Goal: Task Accomplishment & Management: Use online tool/utility

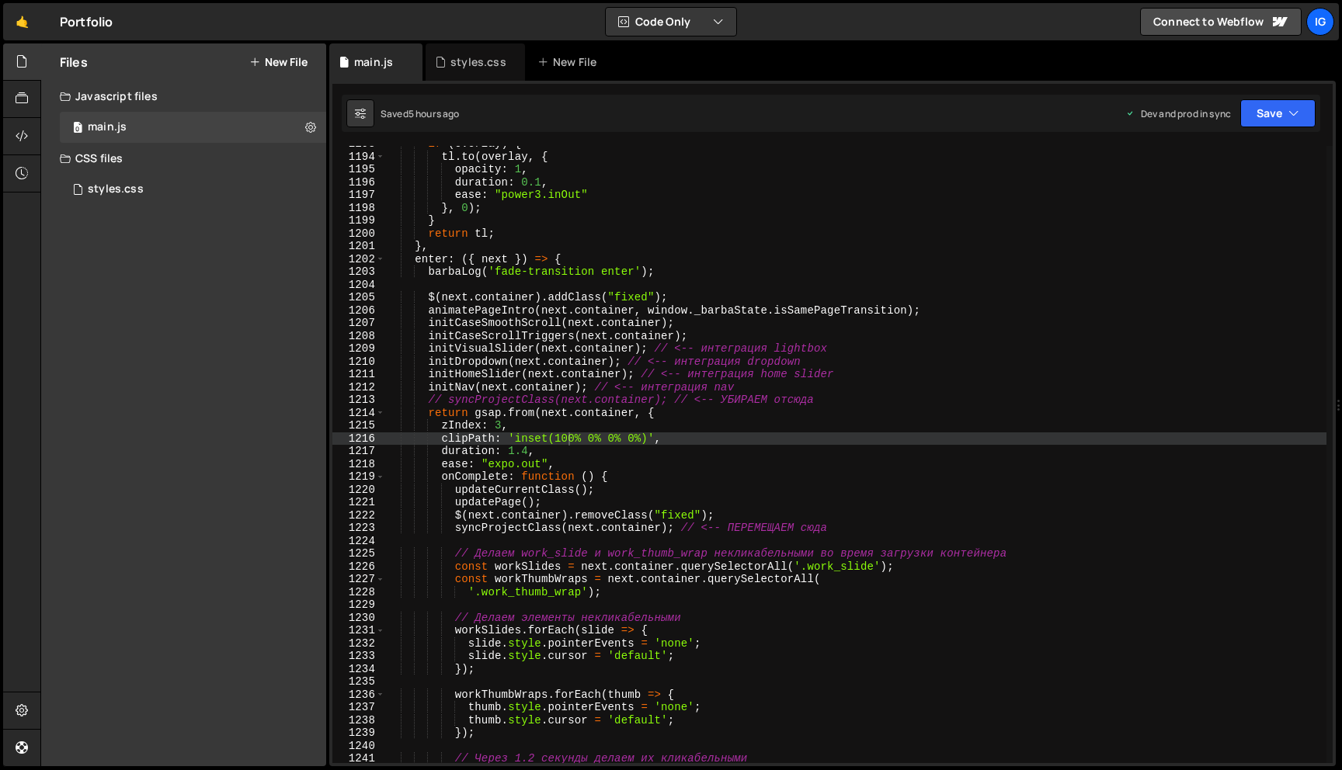
scroll to position [15283, 0]
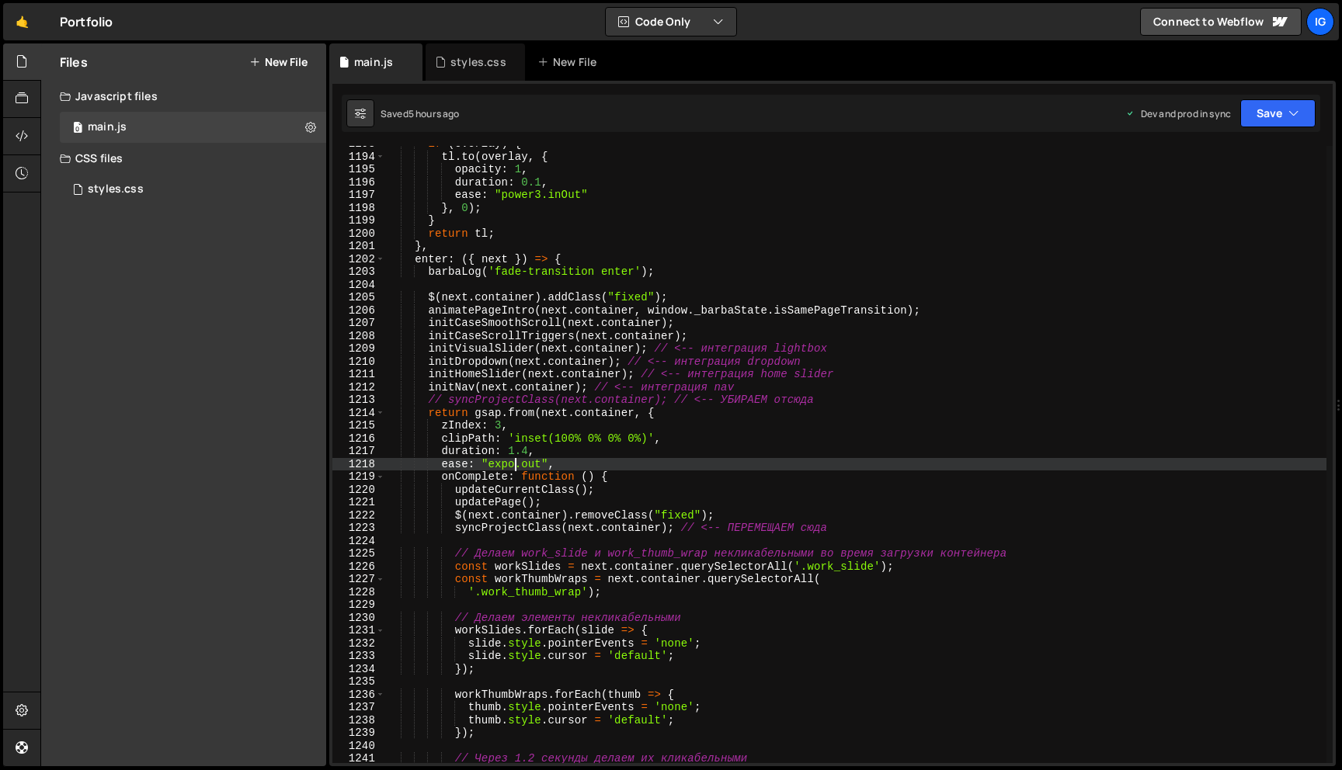
click at [514, 463] on div "if ( overlay ) { tl . to ( overlay , { opacity : 1 , duration : 0.1 , ease : "p…" at bounding box center [855, 458] width 941 height 643
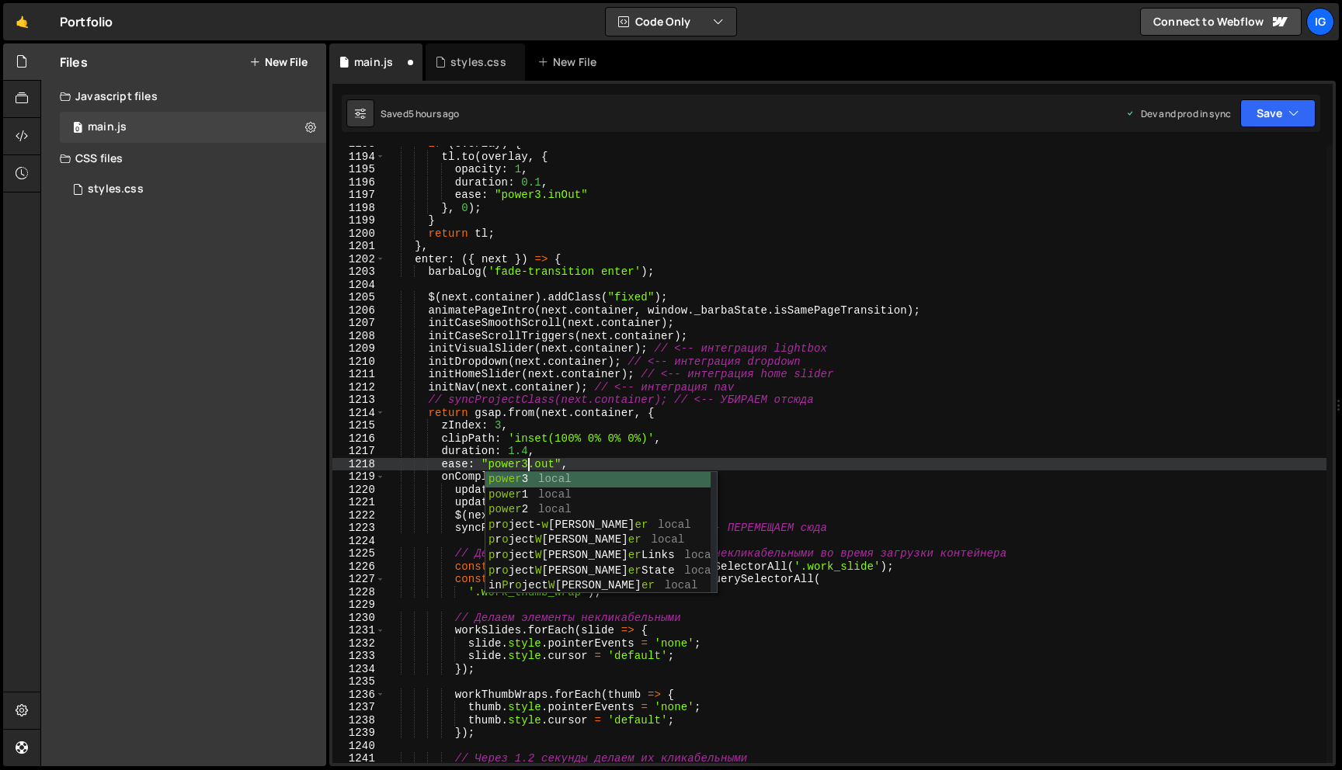
scroll to position [0, 9]
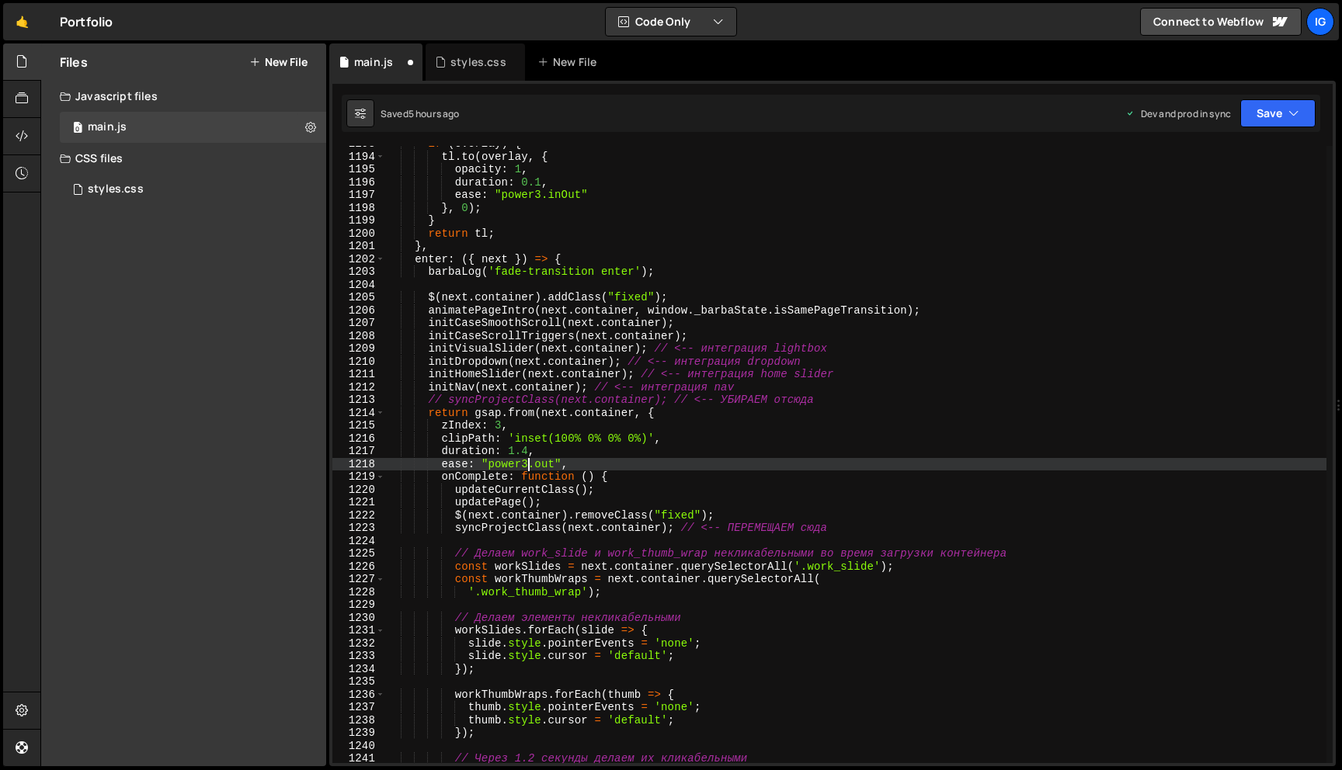
click at [535, 463] on div "if ( overlay ) { tl . to ( overlay , { opacity : 1 , duration : 0.1 , ease : "p…" at bounding box center [855, 458] width 941 height 643
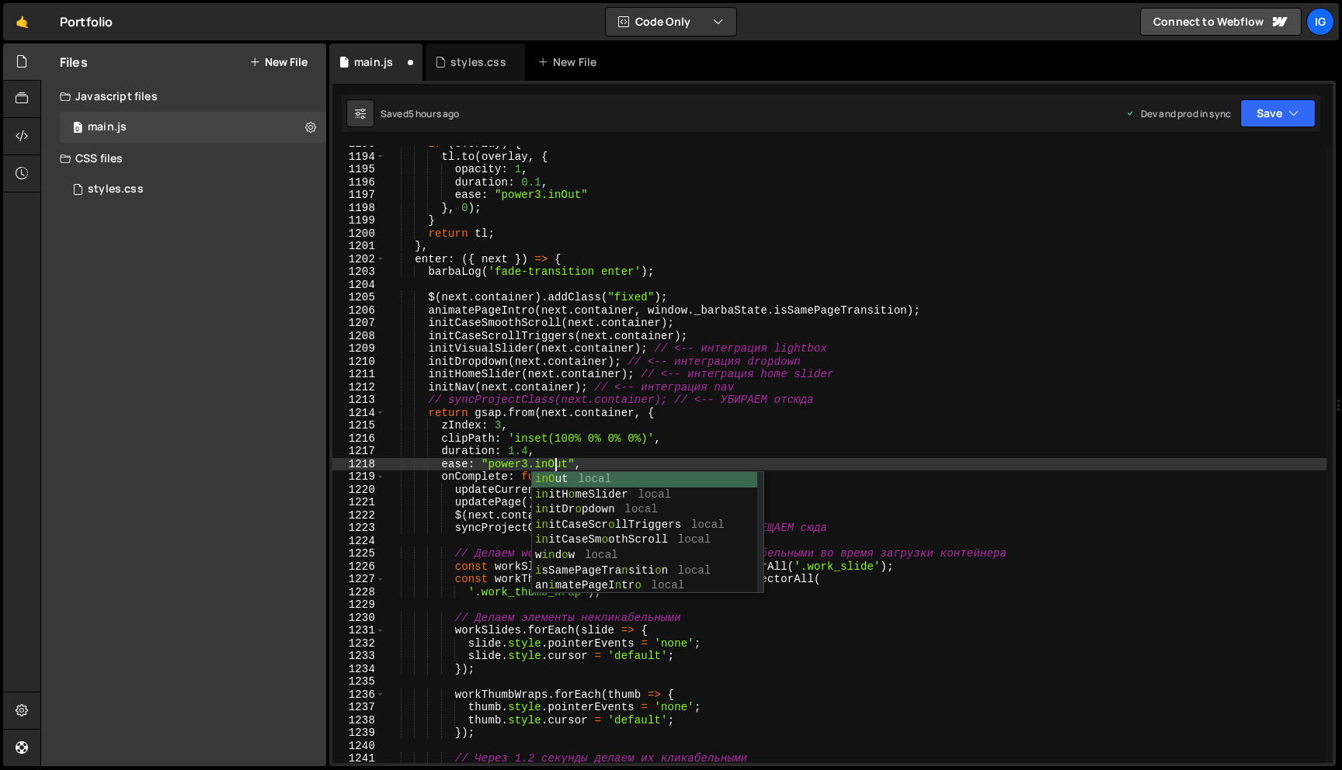
scroll to position [0, 11]
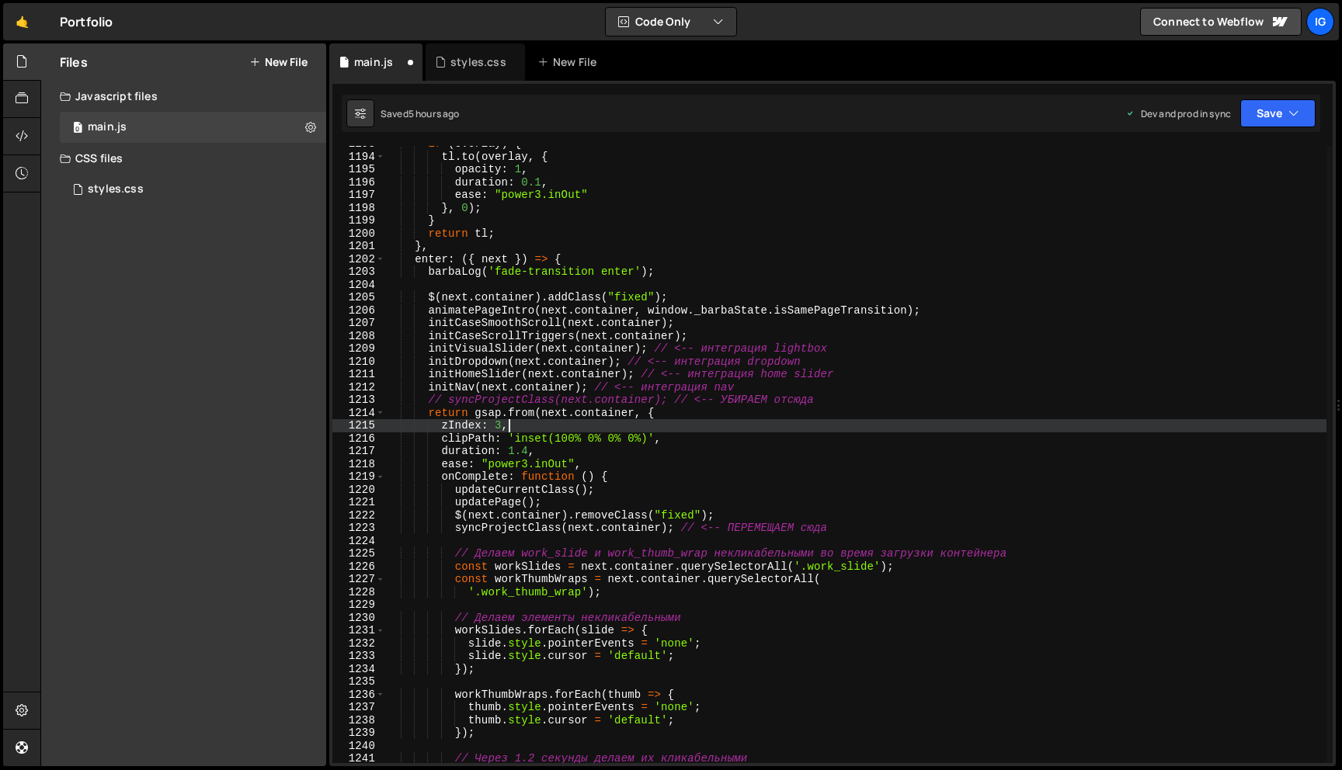
click at [537, 427] on div "if ( overlay ) { tl . to ( overlay , { opacity : 1 , duration : 0.1 , ease : "p…" at bounding box center [855, 458] width 941 height 643
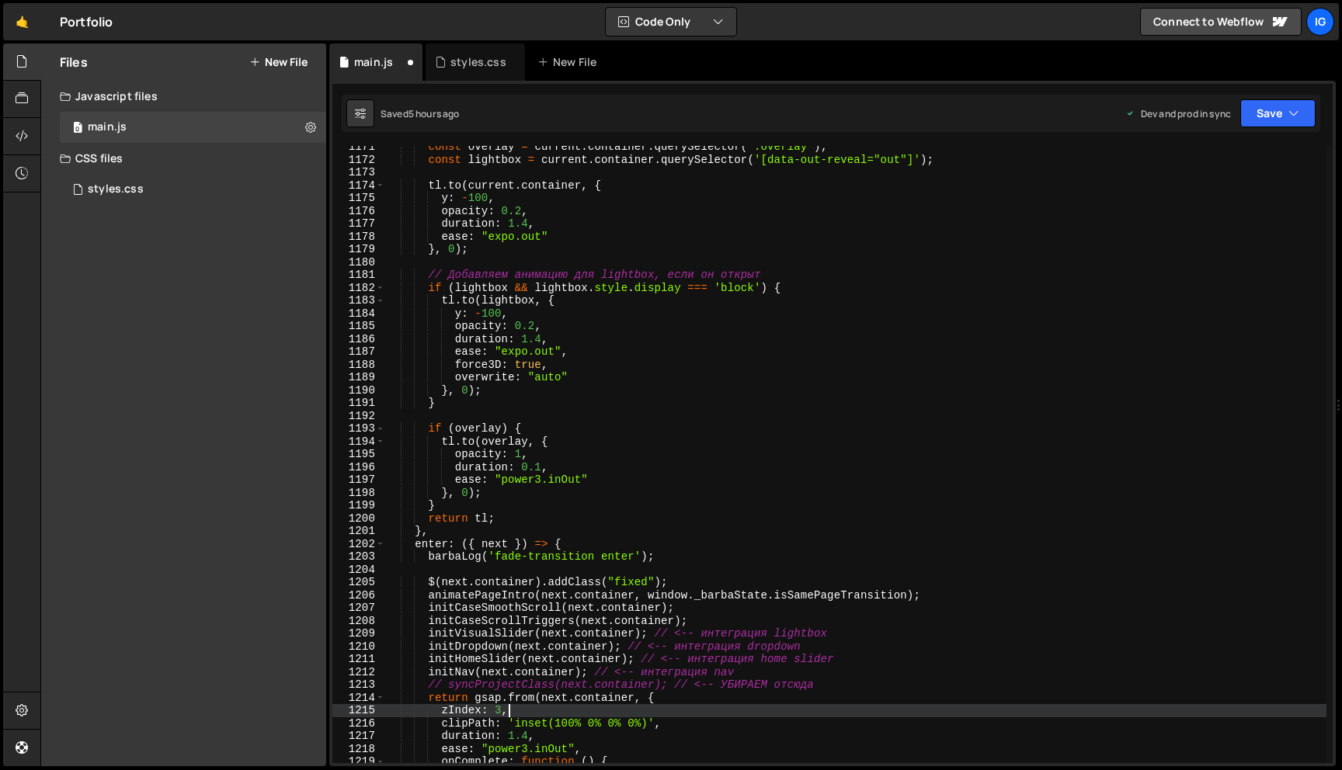
scroll to position [14969, 0]
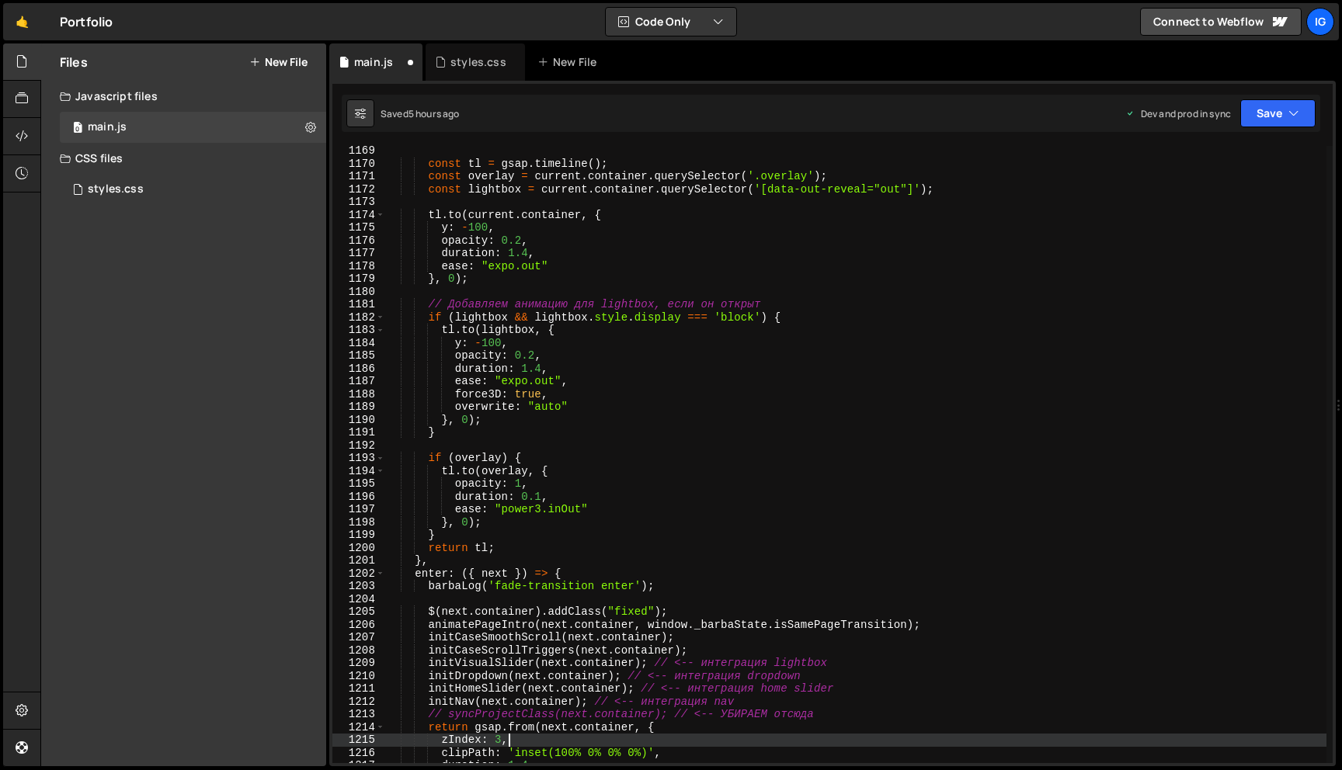
click at [527, 382] on div "const tl = gsap . timeline ( ) ; const overlay = current . container . querySel…" at bounding box center [855, 465] width 941 height 643
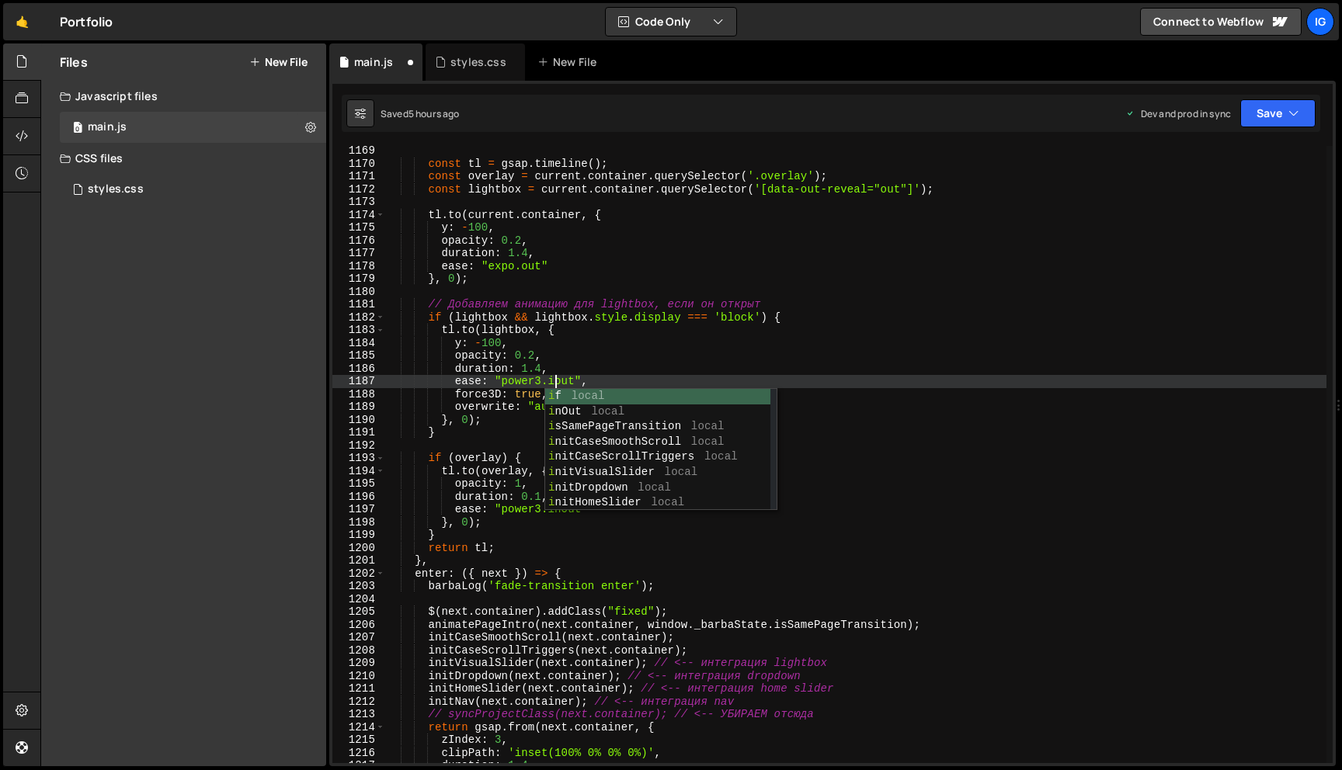
scroll to position [0, 11]
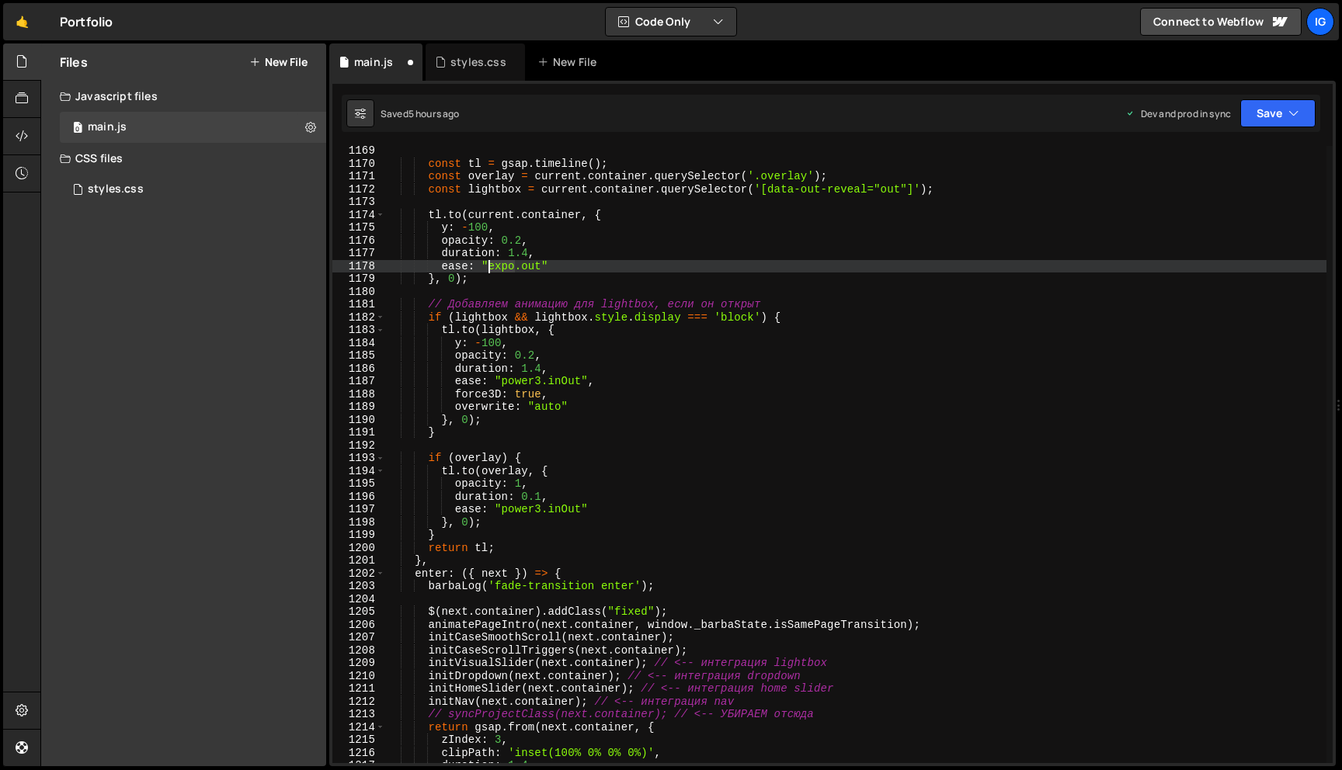
drag, startPoint x: 516, startPoint y: 268, endPoint x: 491, endPoint y: 268, distance: 24.9
click at [491, 268] on div "const tl = gsap . timeline ( ) ; const overlay = current . container . querySel…" at bounding box center [855, 465] width 941 height 643
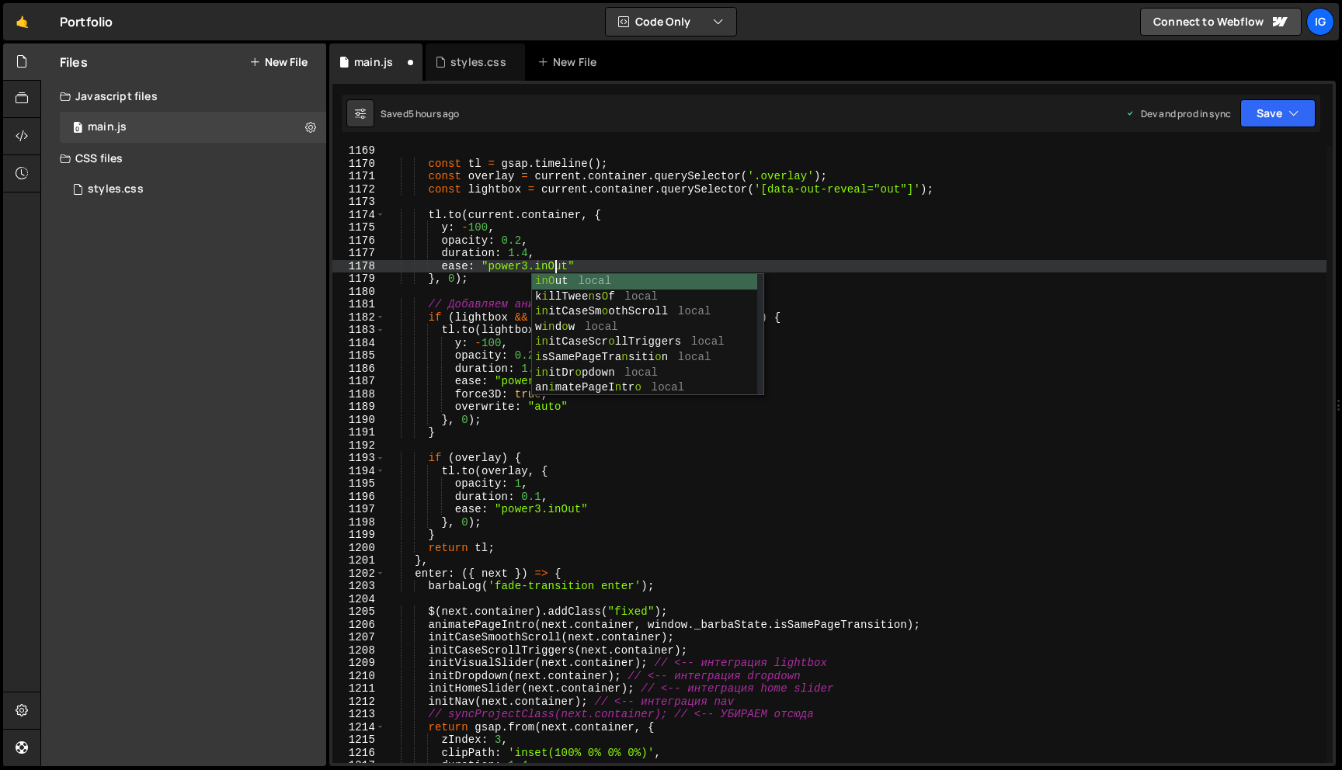
click at [561, 230] on div "const tl = gsap . timeline ( ) ; const overlay = current . container . querySel…" at bounding box center [855, 465] width 941 height 643
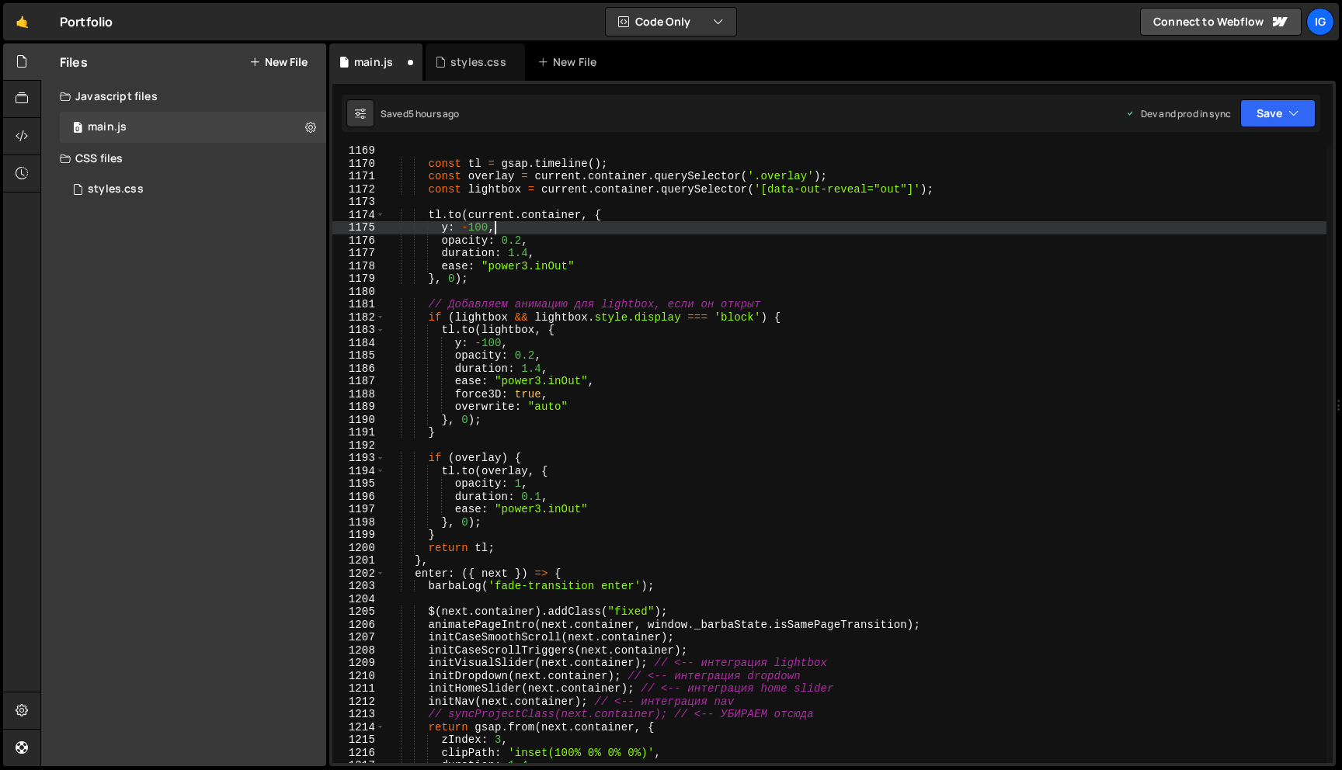
scroll to position [14952, 0]
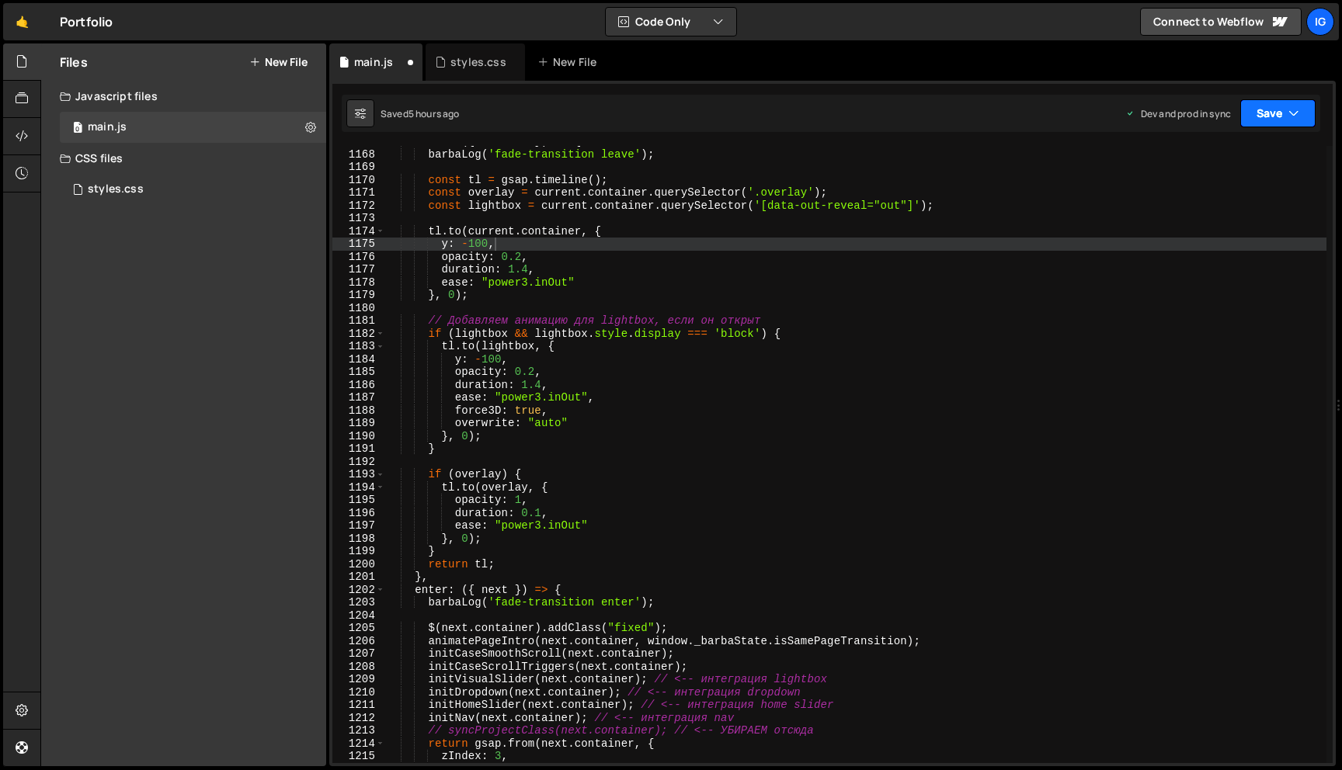
click at [1261, 108] on button "Save" at bounding box center [1277, 113] width 75 height 28
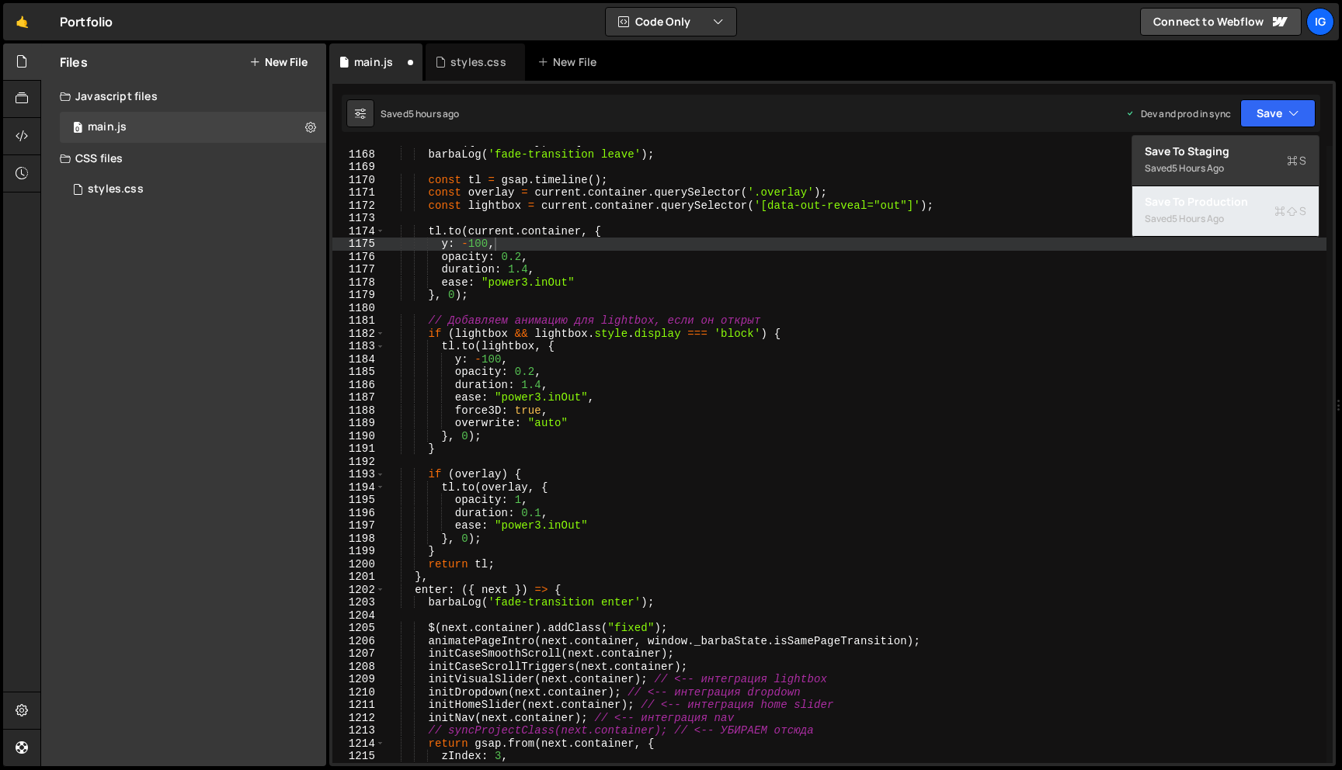
drag, startPoint x: 1246, startPoint y: 216, endPoint x: 1229, endPoint y: 220, distance: 16.8
click at [1246, 216] on div "Saved 5 hours ago" at bounding box center [1226, 219] width 162 height 19
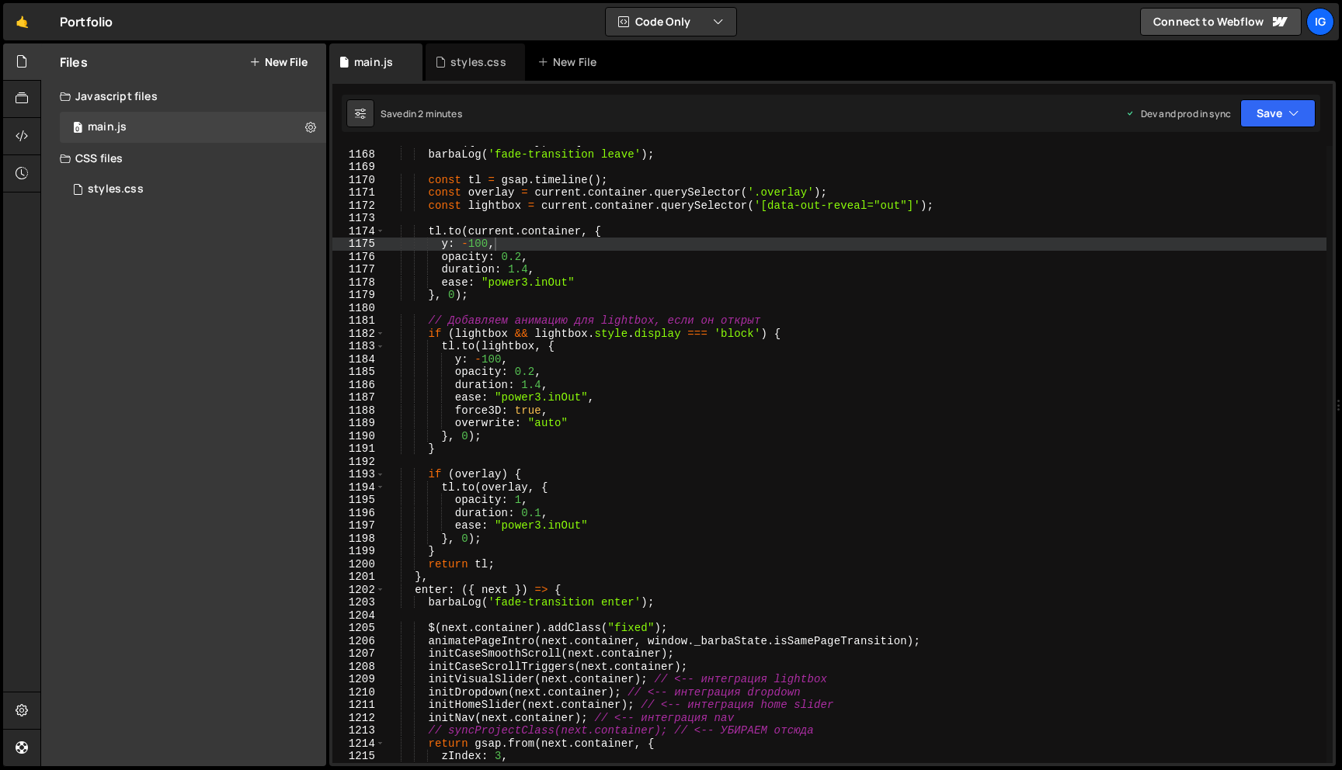
click at [488, 360] on div "leave : ({ current }) => { barbaLog ( 'fade-transition leave' ) ; const tl = gs…" at bounding box center [855, 456] width 941 height 643
click at [475, 247] on div "leave : ({ current }) => { barbaLog ( 'fade-transition leave' ) ; const tl = gs…" at bounding box center [855, 456] width 941 height 643
click at [1250, 104] on button "Save" at bounding box center [1277, 113] width 75 height 28
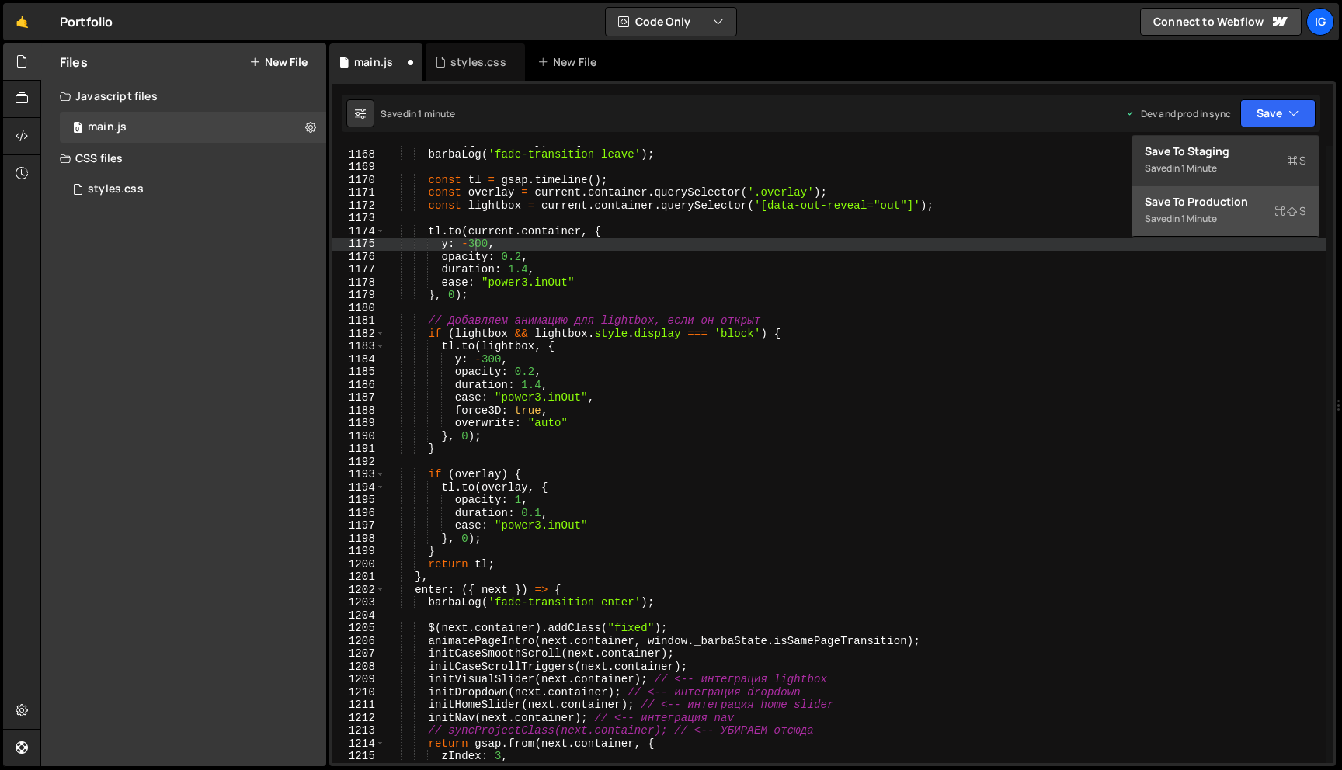
click at [1212, 211] on div "Saved in 1 minute" at bounding box center [1226, 219] width 162 height 19
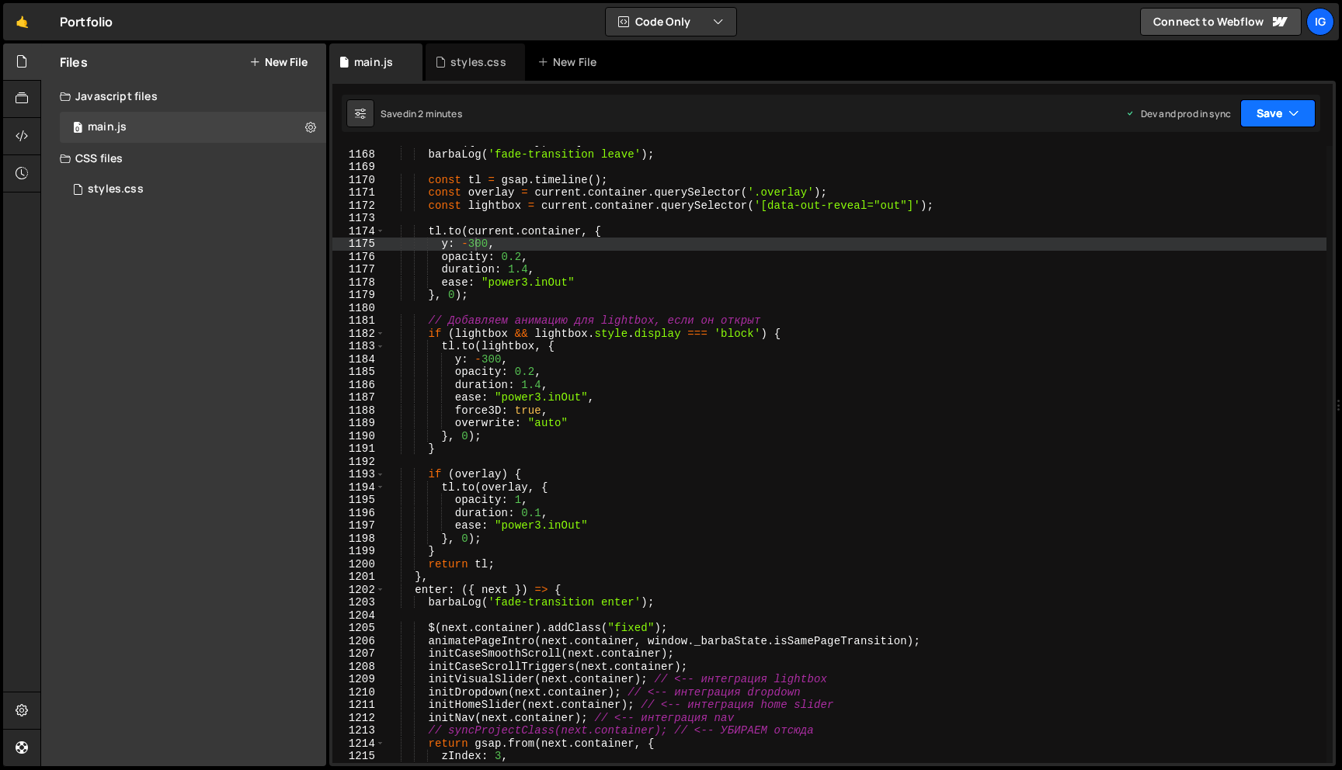
click at [1278, 113] on button "Save" at bounding box center [1277, 113] width 75 height 28
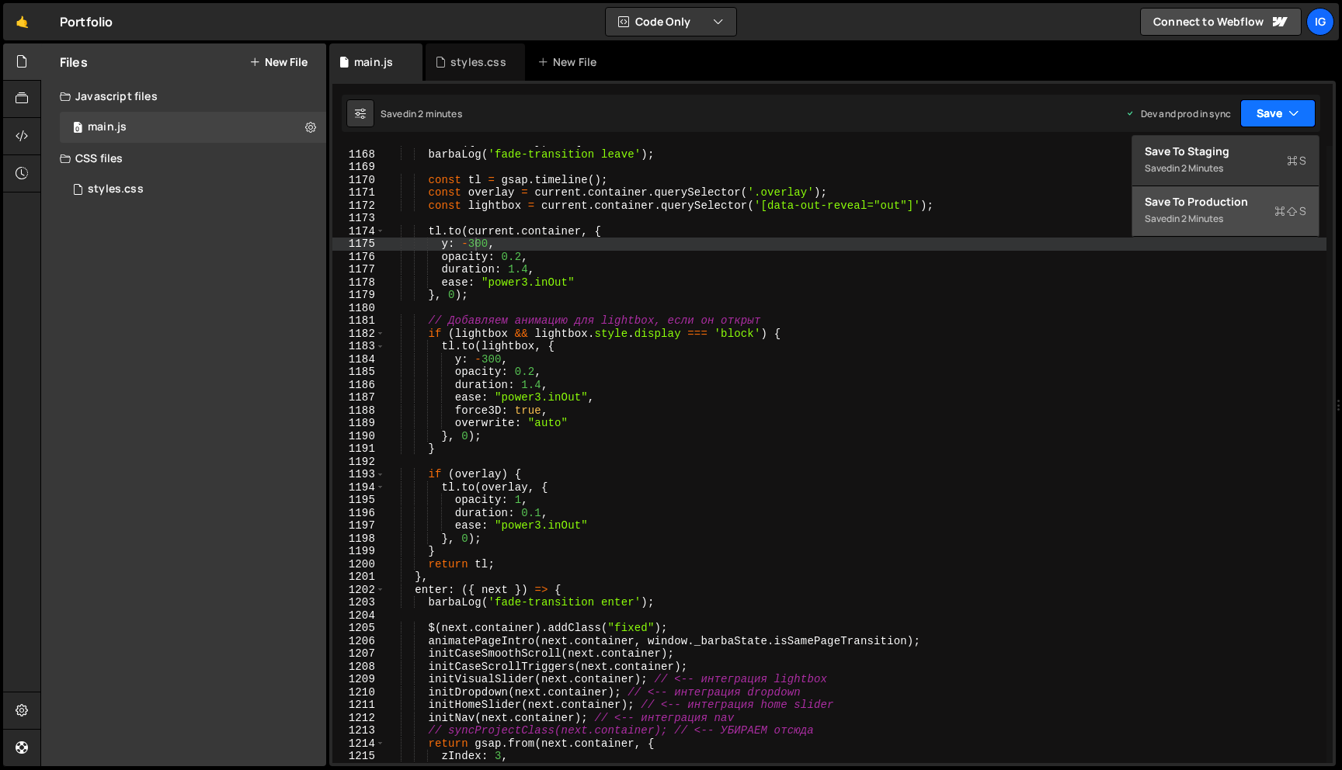
click at [1247, 214] on div "Saved in 2 minutes" at bounding box center [1226, 219] width 162 height 19
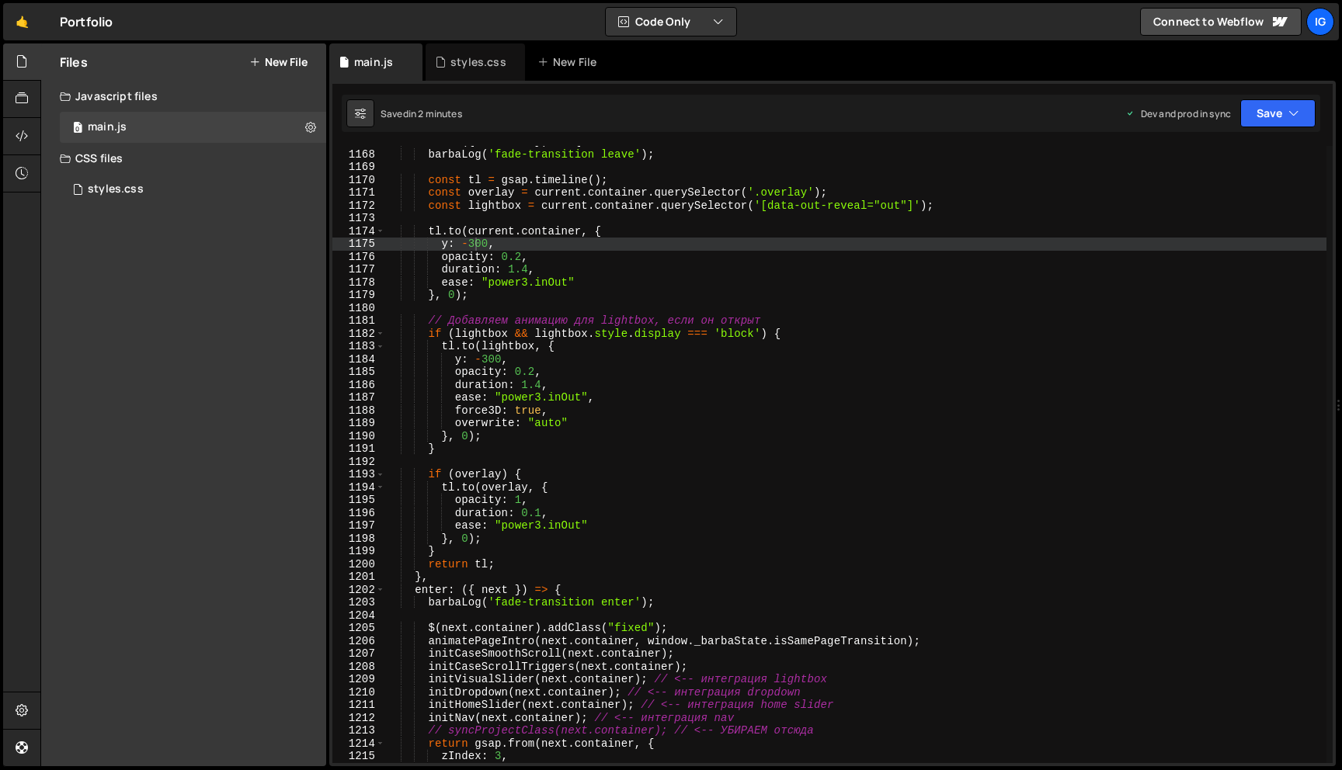
click at [471, 242] on div "leave : ({ current }) => { barbaLog ( 'fade-transition leave' ) ; const tl = gs…" at bounding box center [855, 456] width 941 height 643
click at [472, 242] on div "leave : ({ current }) => { barbaLog ( 'fade-transition leave' ) ; const tl = gs…" at bounding box center [855, 456] width 941 height 643
click at [476, 243] on div "leave : ({ current }) => { barbaLog ( 'fade-transition leave' ) ; const tl = gs…" at bounding box center [855, 456] width 941 height 643
click at [486, 356] on div "leave : ({ current }) => { barbaLog ( 'fade-transition leave' ) ; const tl = gs…" at bounding box center [855, 456] width 941 height 643
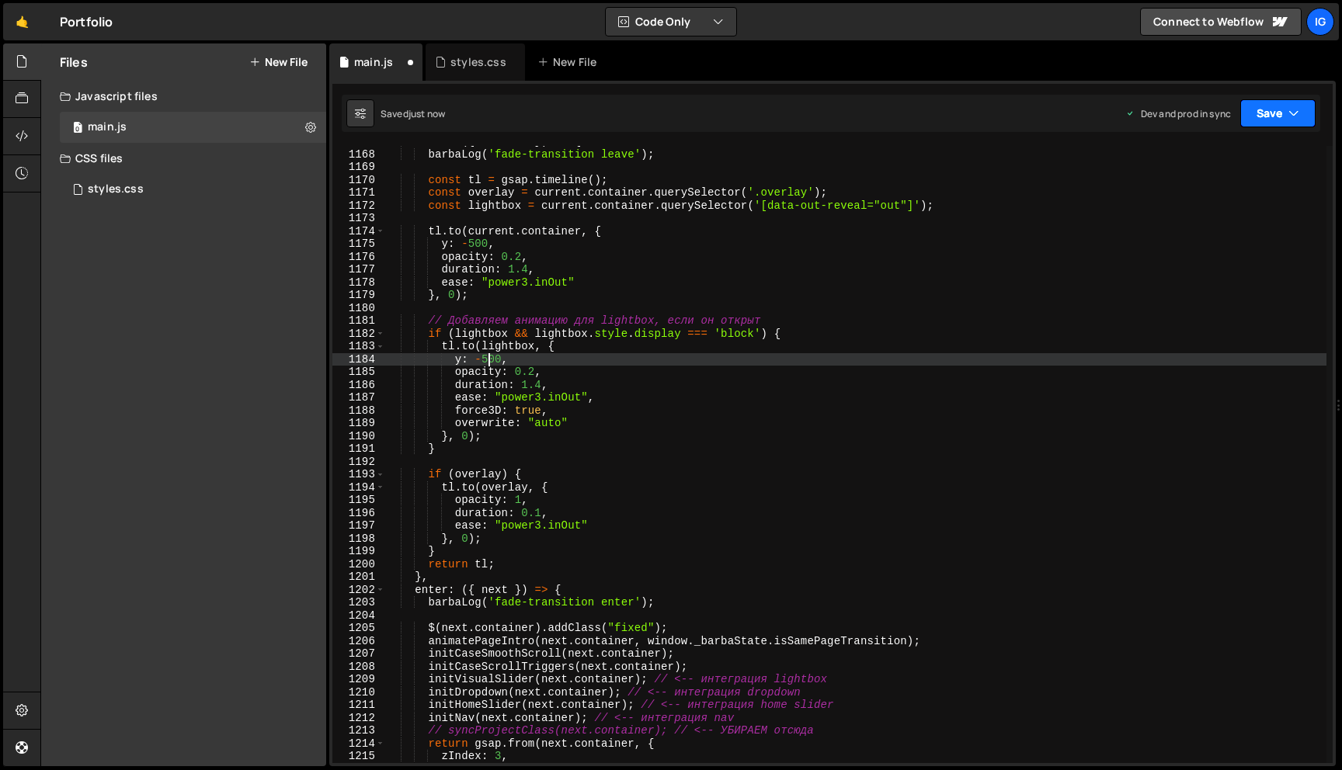
type textarea "y: -500,"
click at [1271, 102] on button "Save" at bounding box center [1277, 113] width 75 height 28
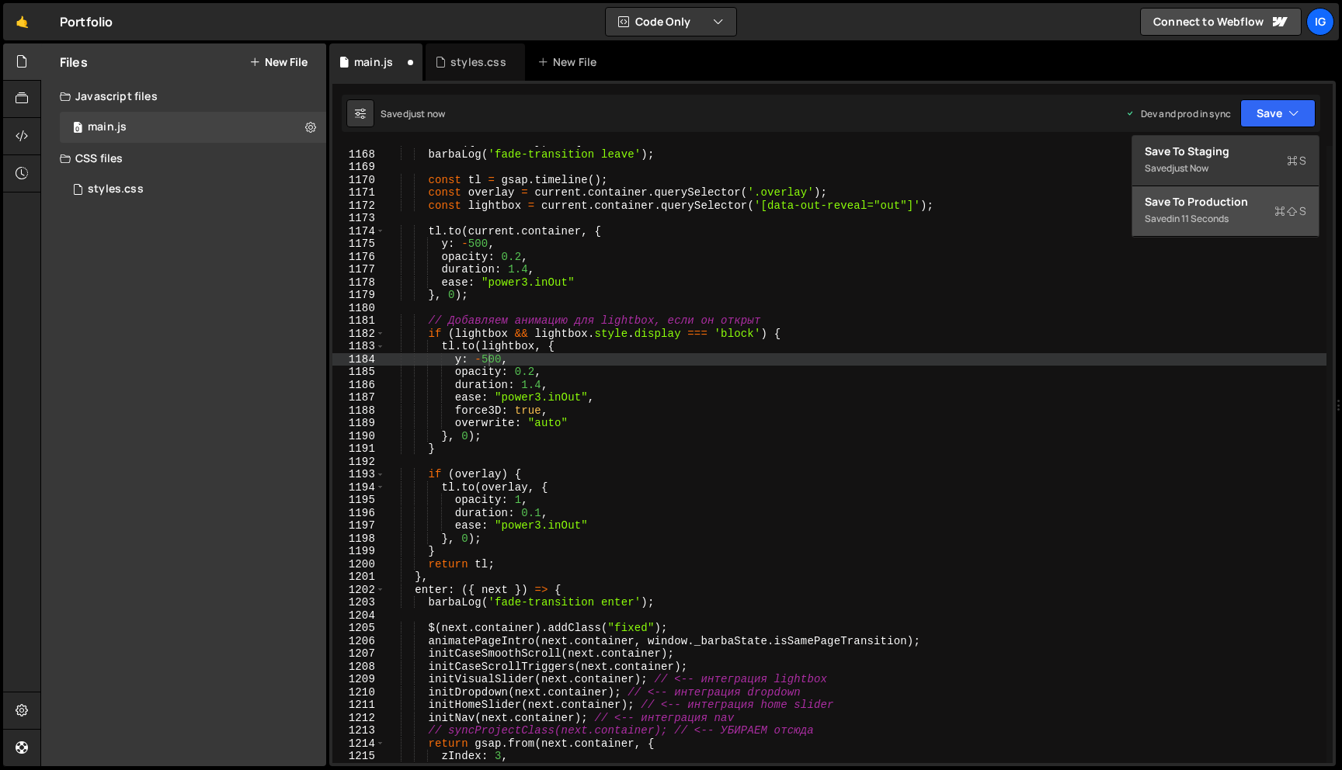
click at [1221, 222] on div "in 11 seconds" at bounding box center [1200, 218] width 57 height 13
